Goal: Check status: Check status

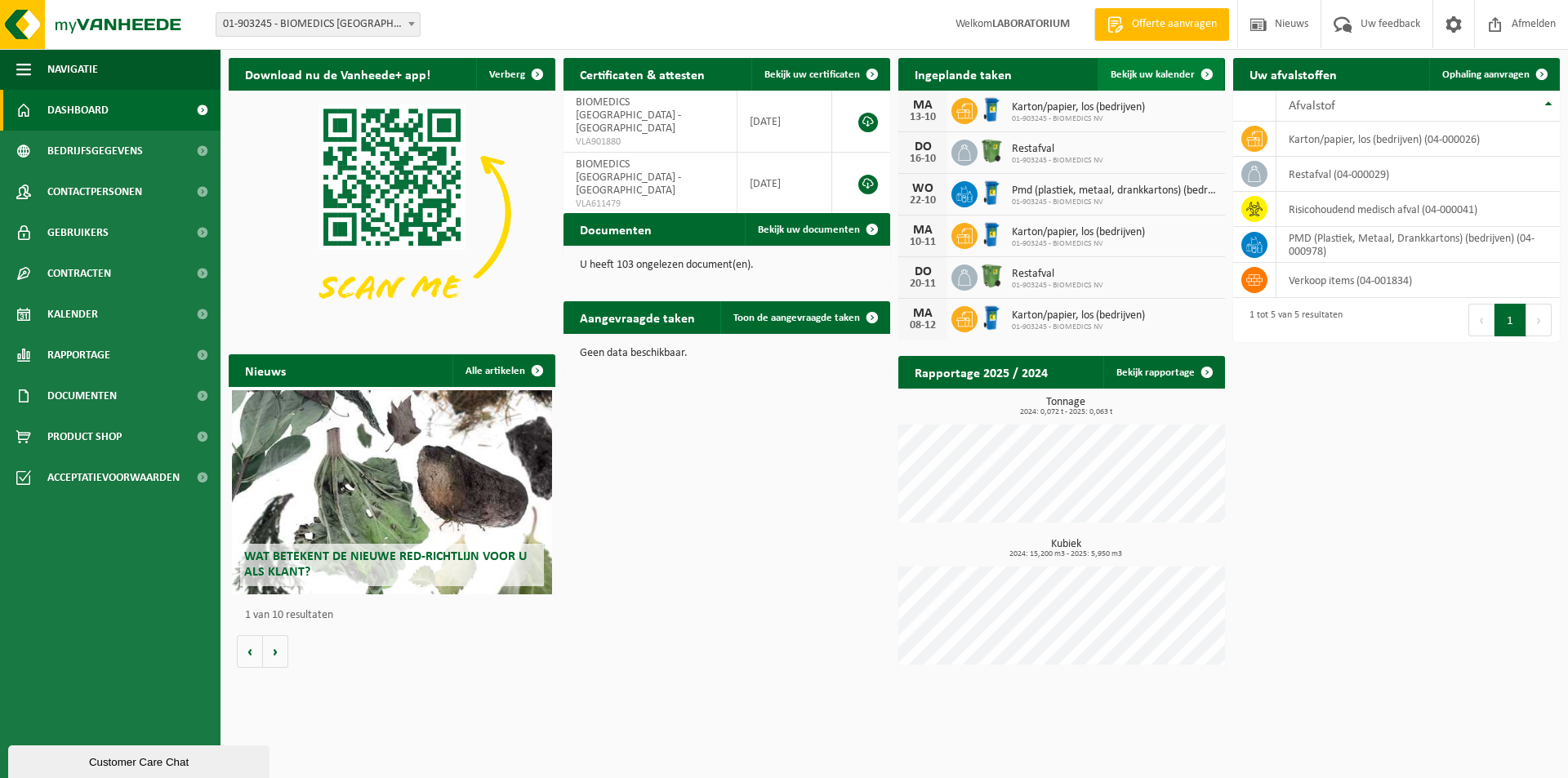
click at [1185, 80] on span "Bekijk uw kalender" at bounding box center [1152, 75] width 84 height 11
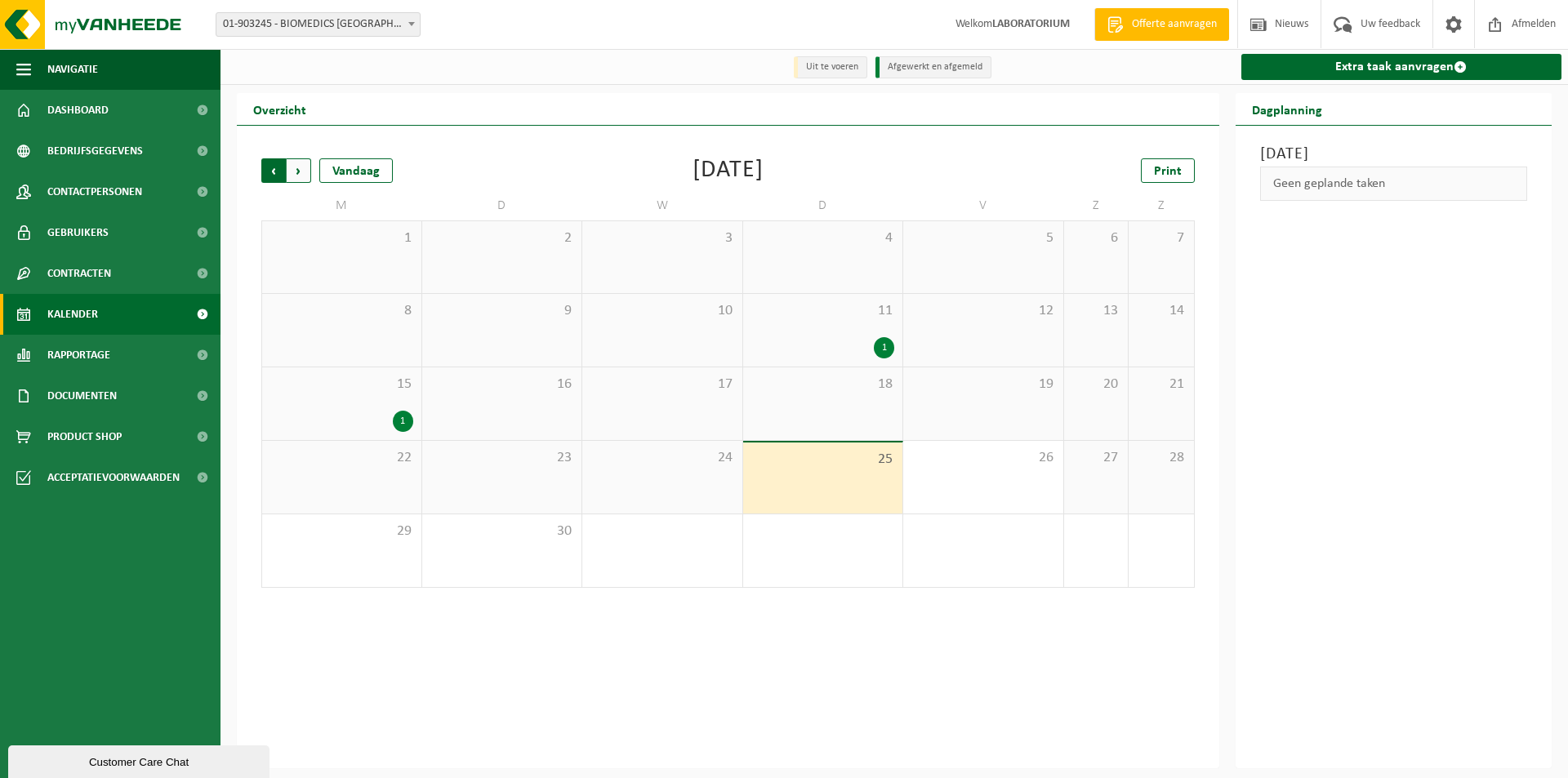
click at [305, 167] on span "Volgende" at bounding box center [298, 170] width 25 height 25
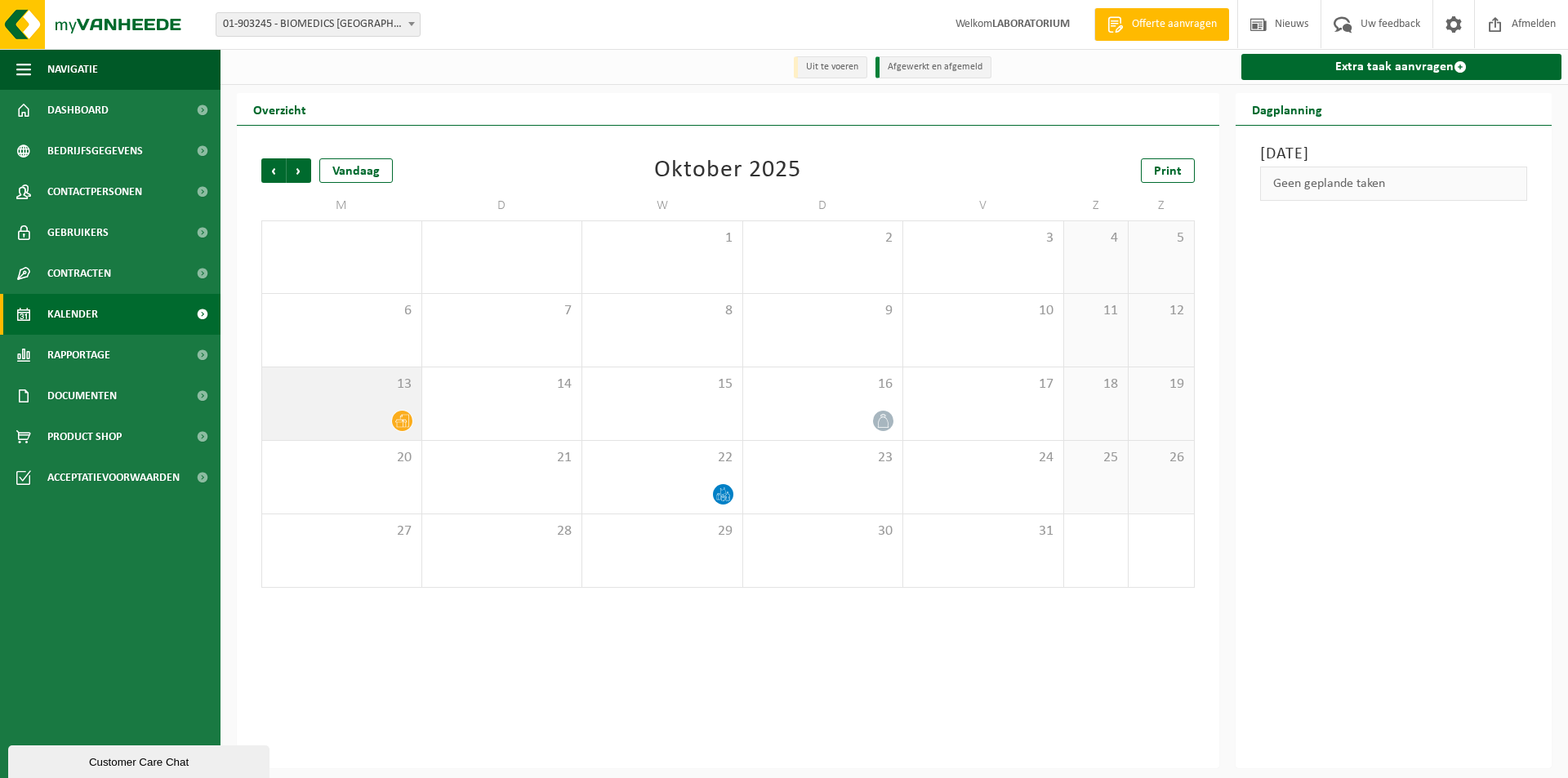
click at [401, 419] on icon at bounding box center [401, 420] width 14 height 14
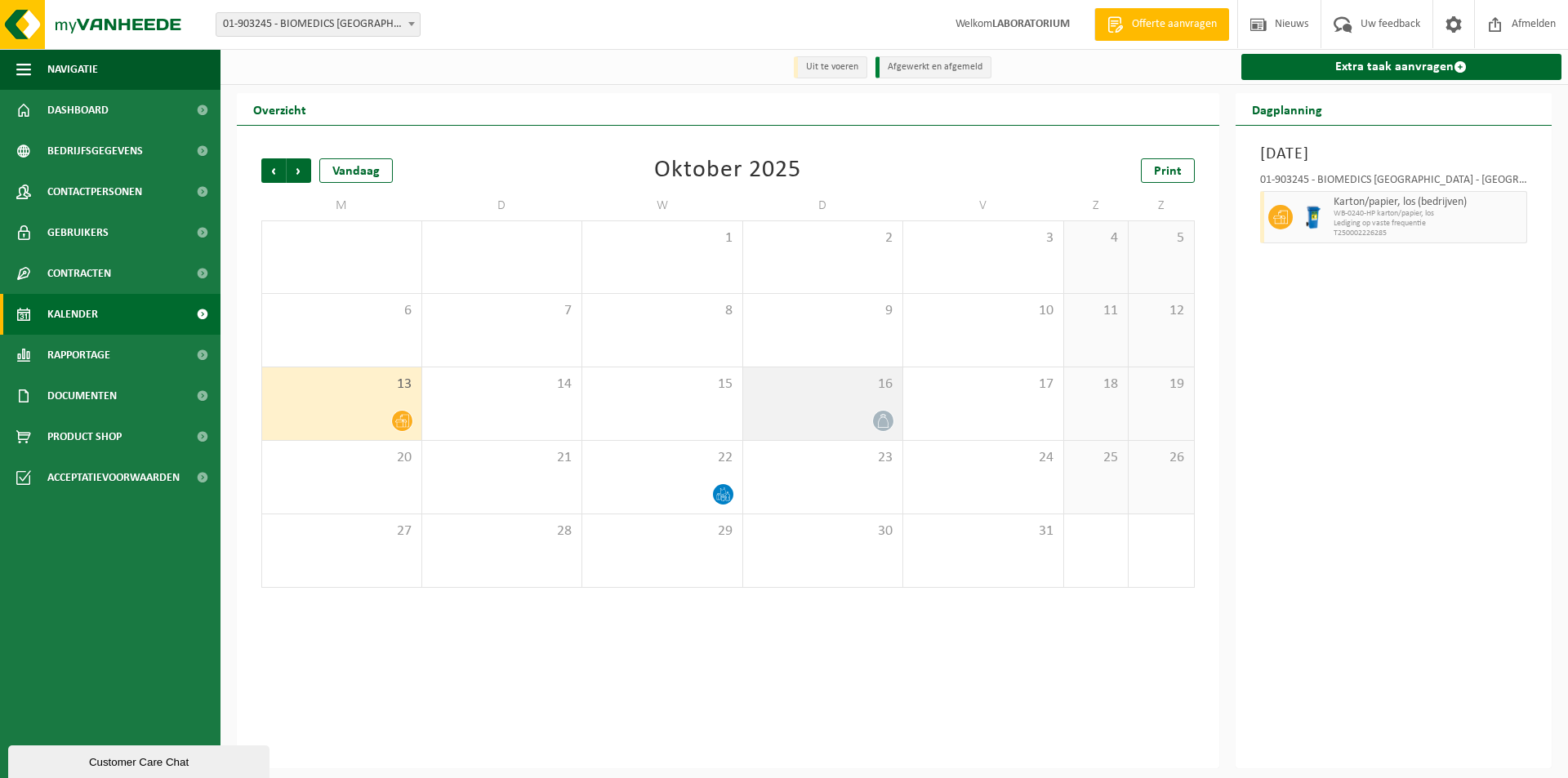
click at [891, 424] on span at bounding box center [883, 420] width 20 height 20
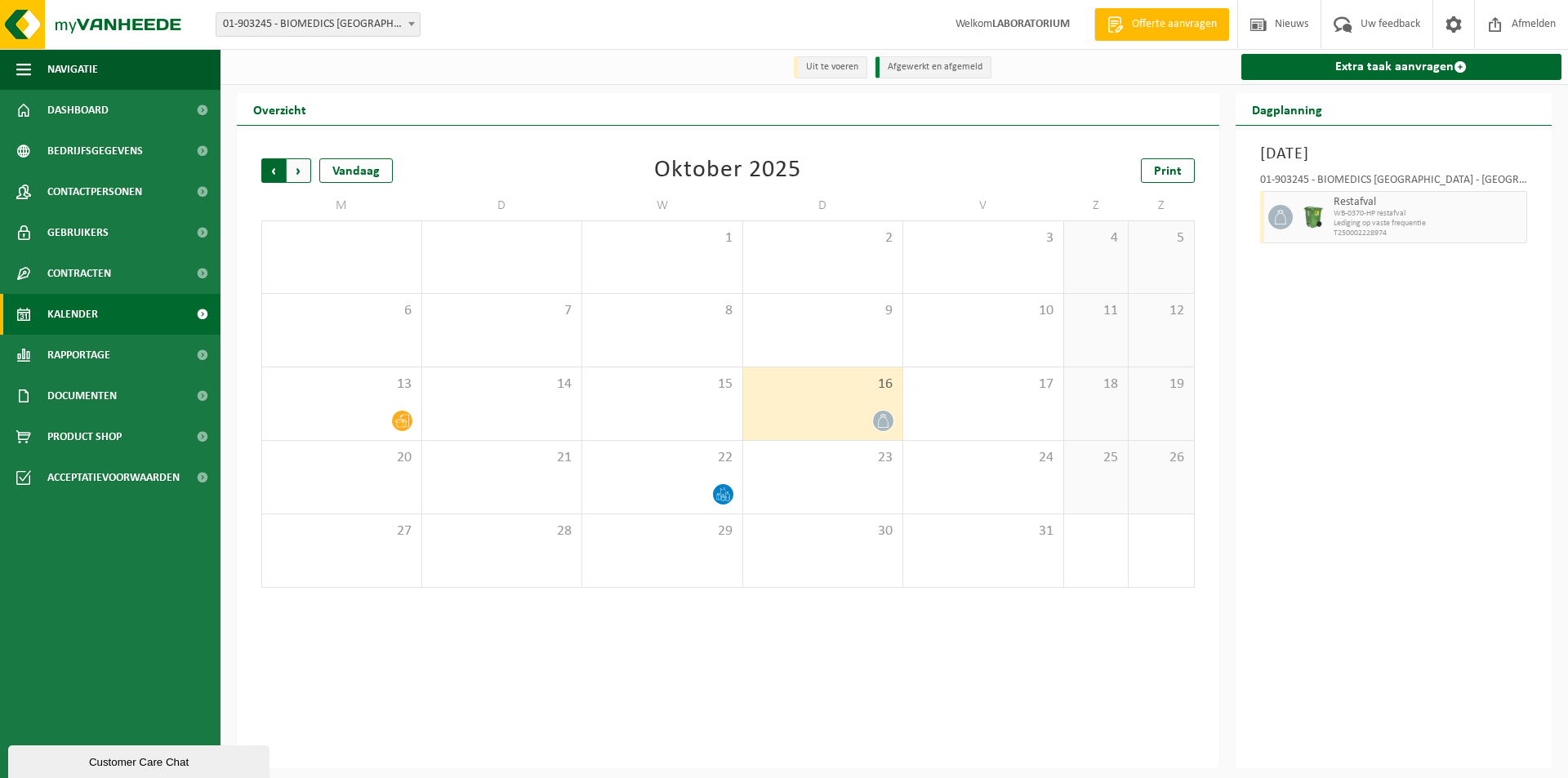
click at [304, 175] on span "Volgende" at bounding box center [298, 170] width 25 height 25
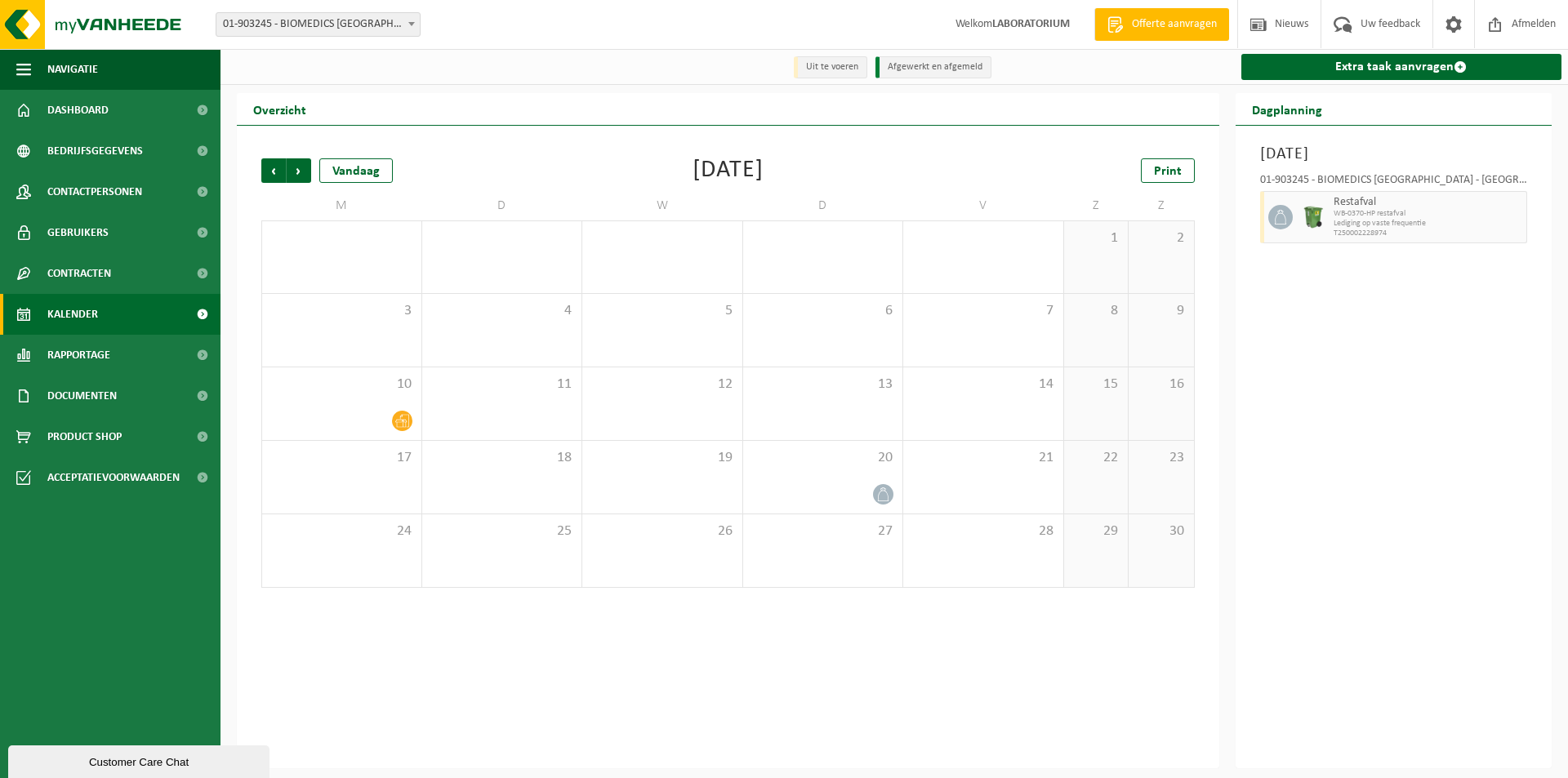
click at [304, 175] on span "Volgende" at bounding box center [298, 170] width 25 height 25
click at [272, 181] on span "Vorige" at bounding box center [273, 170] width 25 height 25
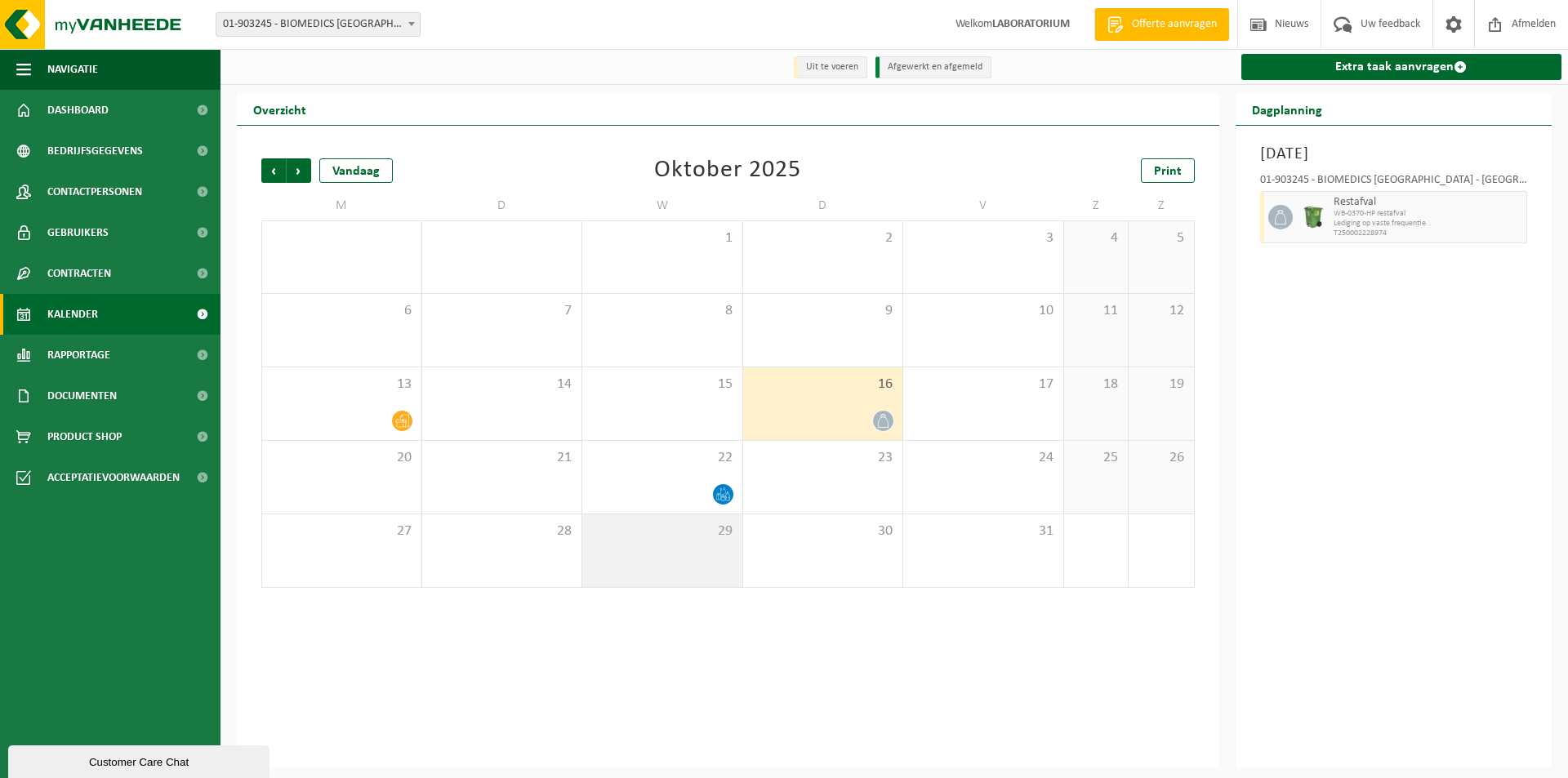
click at [652, 552] on div "29" at bounding box center [663, 551] width 160 height 73
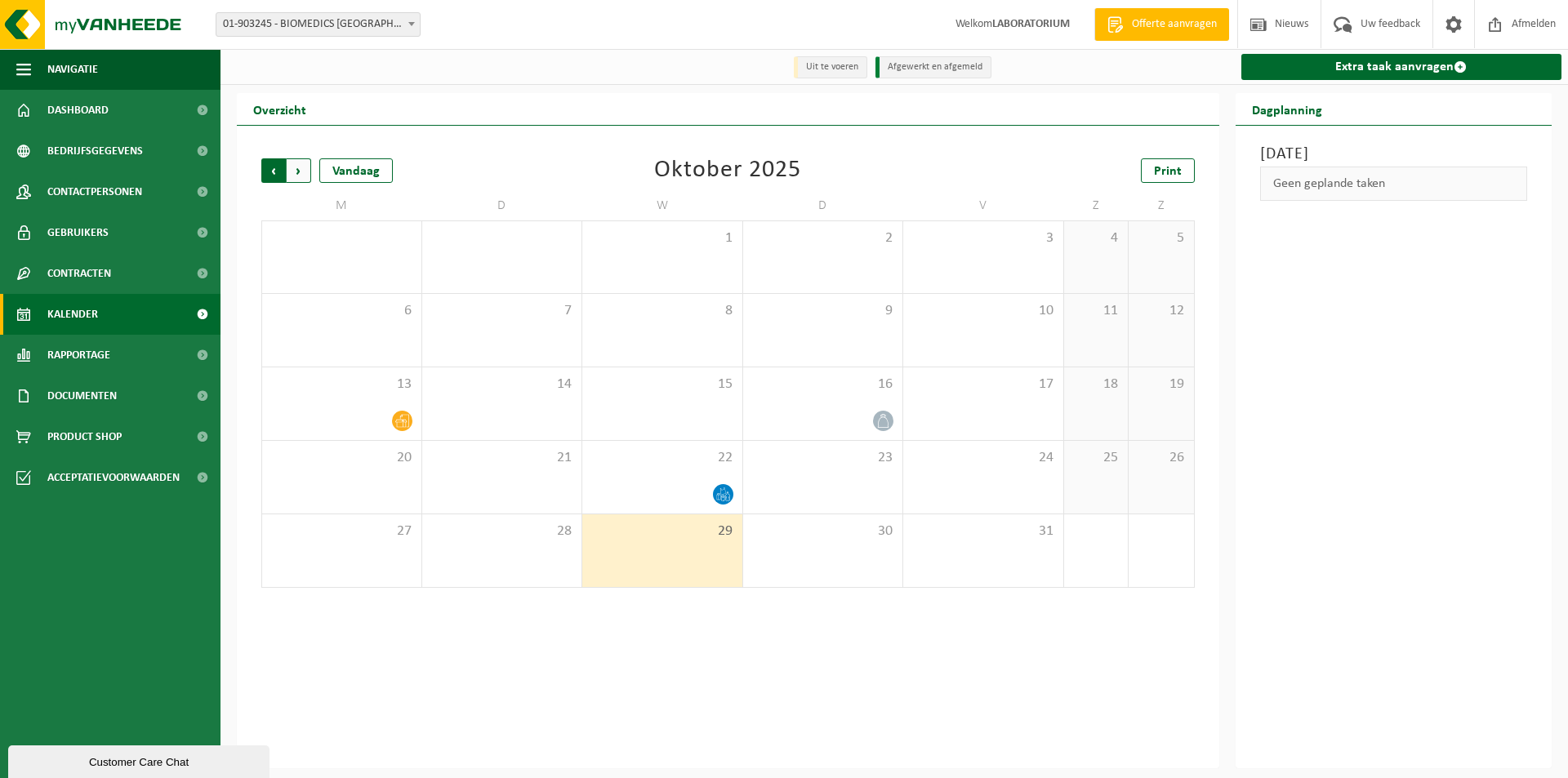
click at [304, 171] on span "Volgende" at bounding box center [298, 170] width 25 height 25
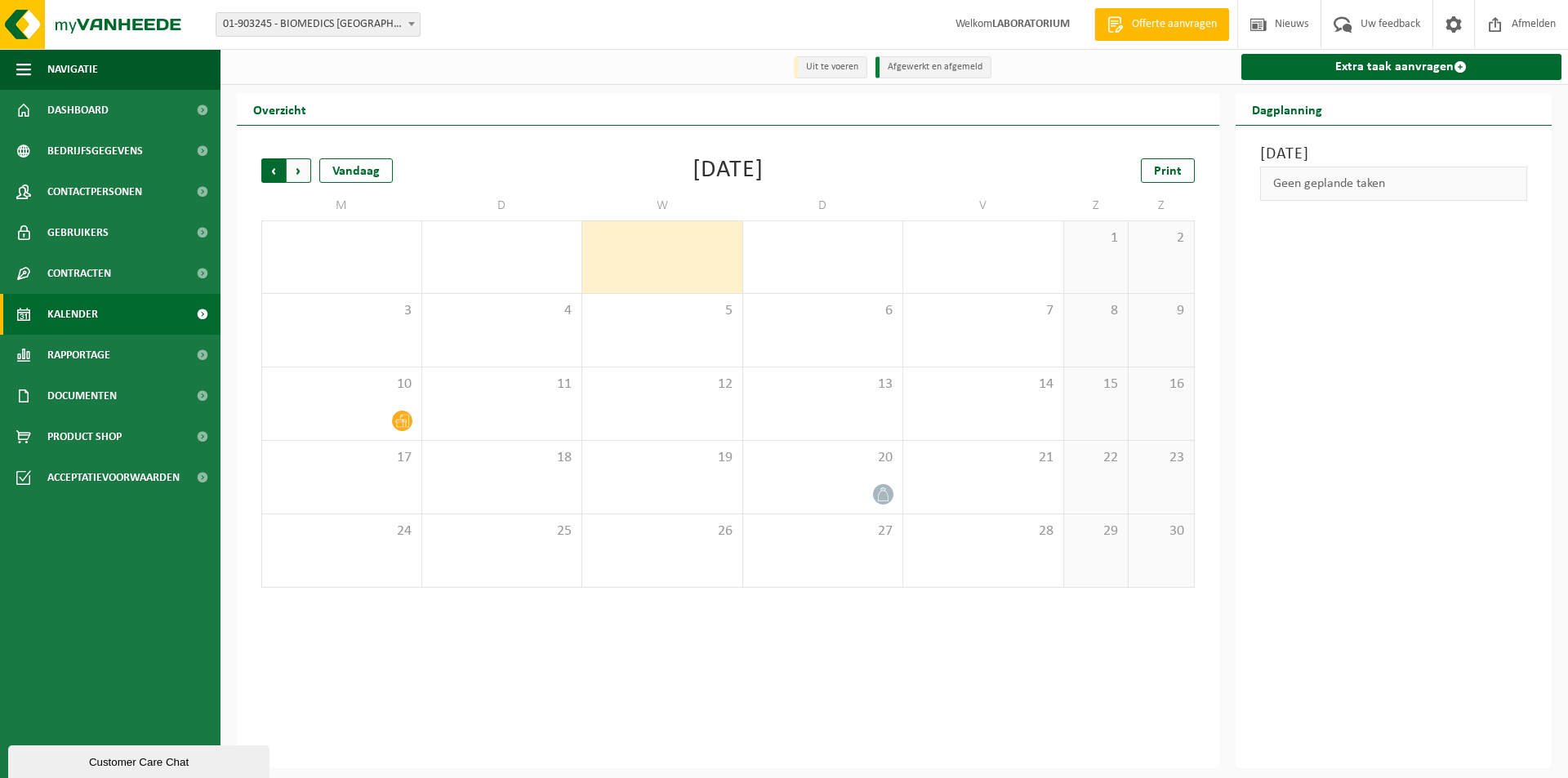
click at [298, 179] on span "Volgende" at bounding box center [298, 170] width 25 height 25
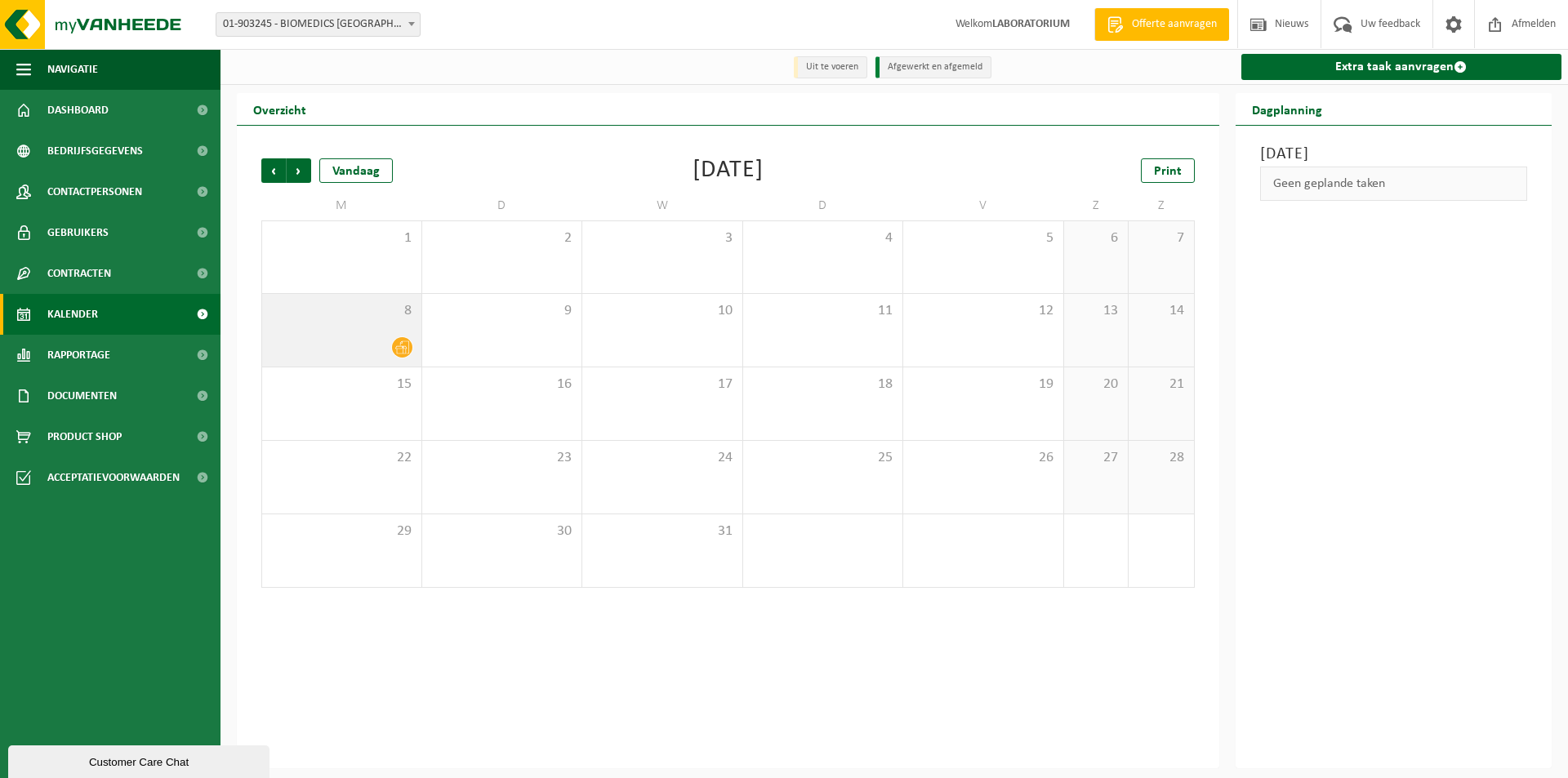
click at [411, 349] on span at bounding box center [402, 348] width 20 height 20
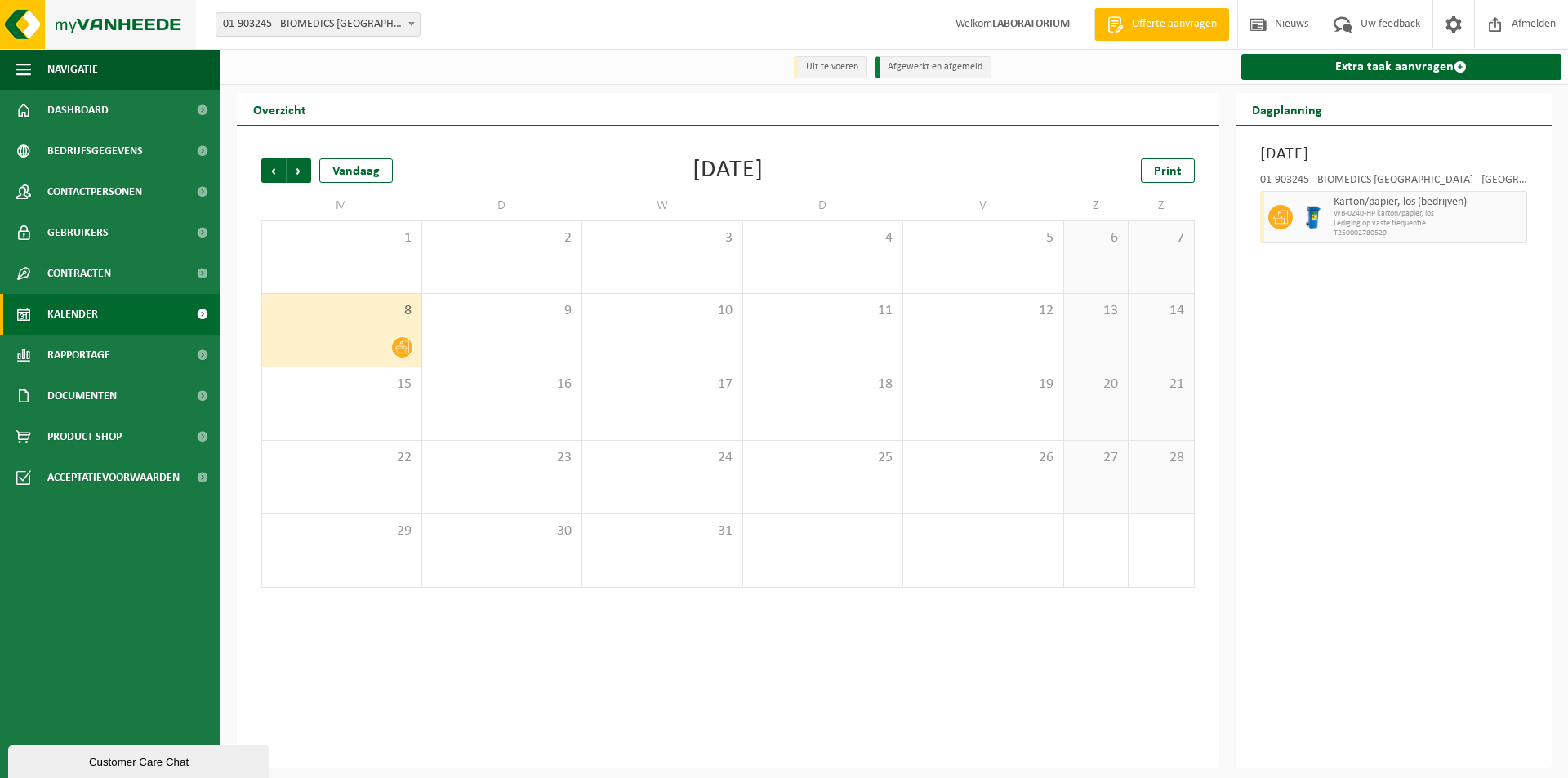
click at [12, 12] on img at bounding box center [97, 25] width 196 height 49
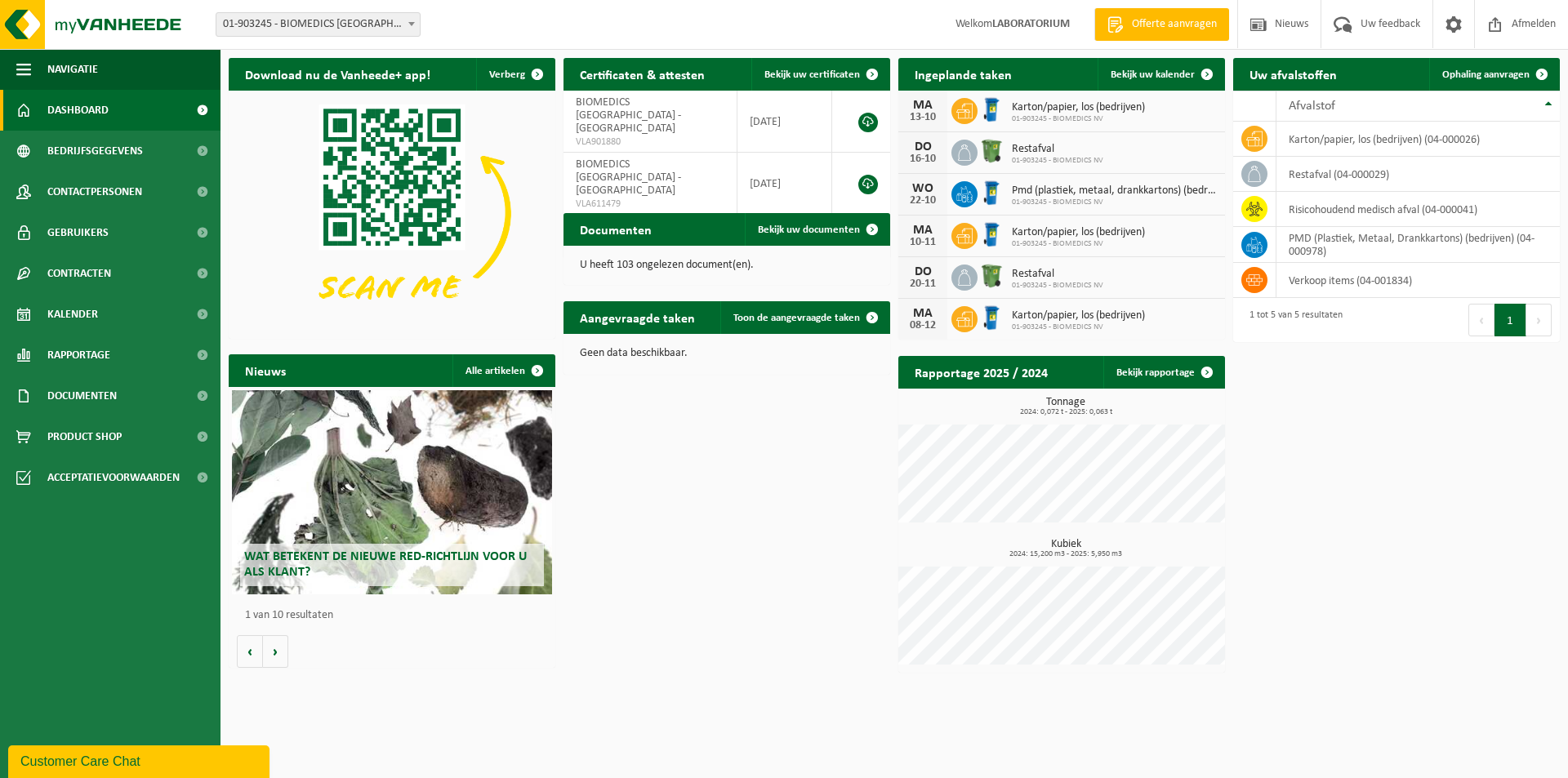
click at [397, 440] on div "Wat betekent de nieuwe RED-richtlijn voor u als klant?" at bounding box center [392, 492] width 320 height 204
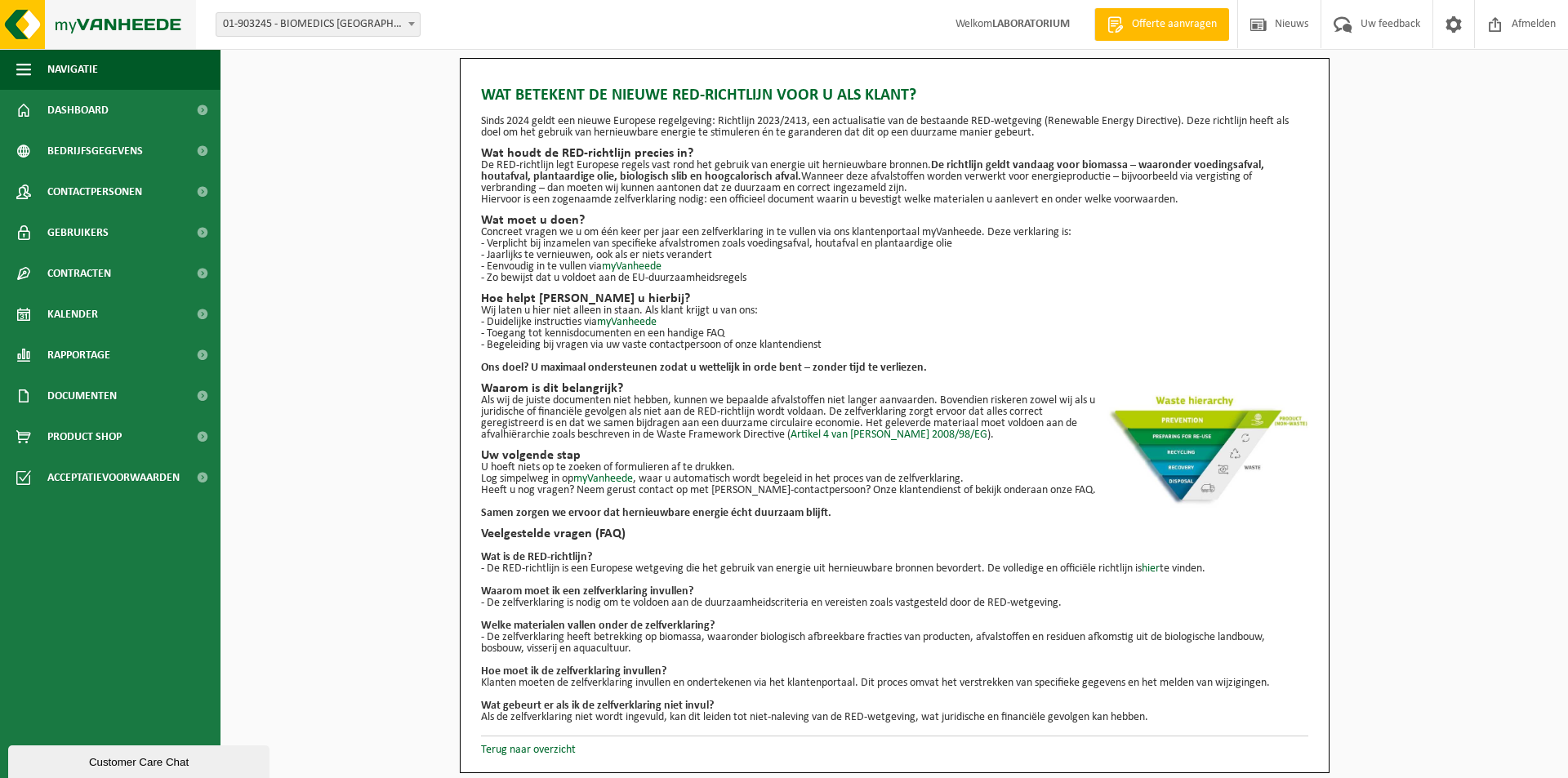
click at [12, 12] on img at bounding box center [97, 25] width 196 height 49
